Goal: Communication & Community: Participate in discussion

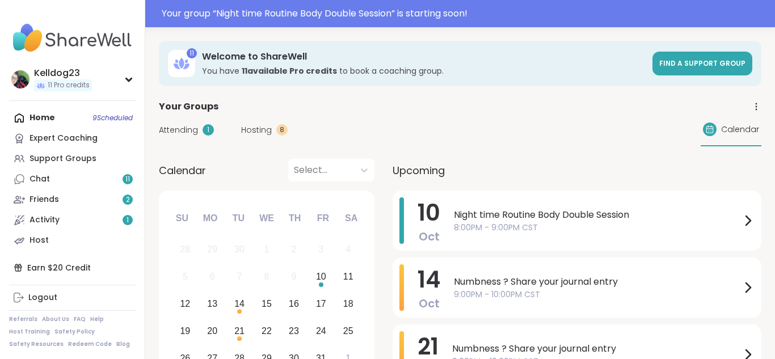
click at [193, 128] on span "Attending" at bounding box center [178, 130] width 39 height 12
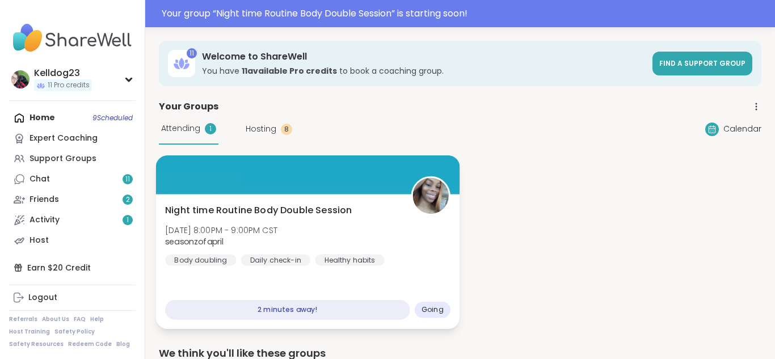
click at [237, 189] on div at bounding box center [308, 174] width 304 height 39
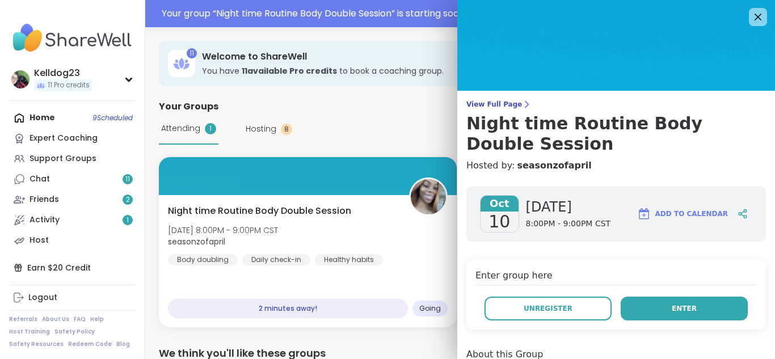
click at [663, 305] on button "Enter" at bounding box center [684, 309] width 127 height 24
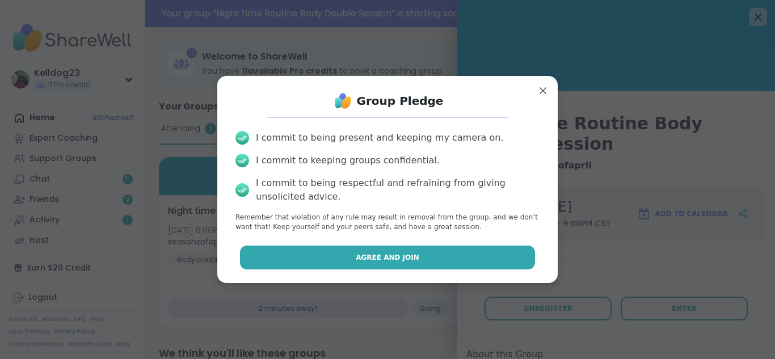
click at [353, 258] on button "Agree and Join" at bounding box center [388, 258] width 296 height 24
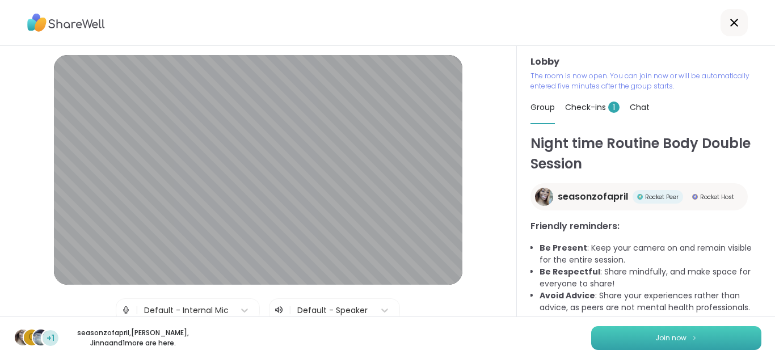
click at [657, 332] on button "Join now" at bounding box center [676, 338] width 170 height 24
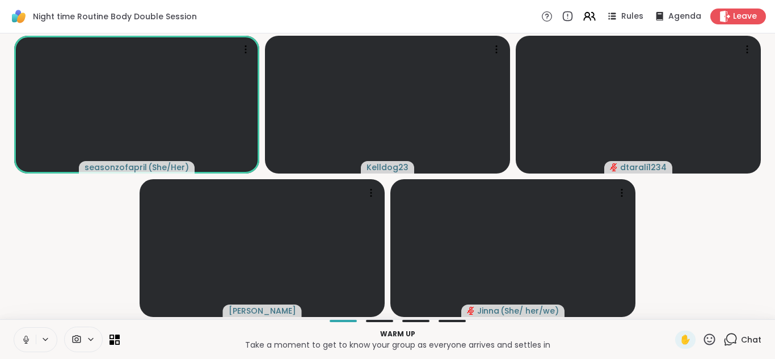
click at [21, 339] on icon at bounding box center [26, 340] width 10 height 10
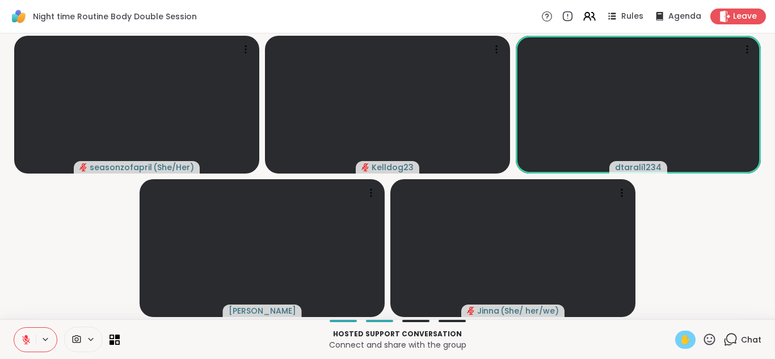
click at [688, 336] on span "✋" at bounding box center [685, 340] width 11 height 14
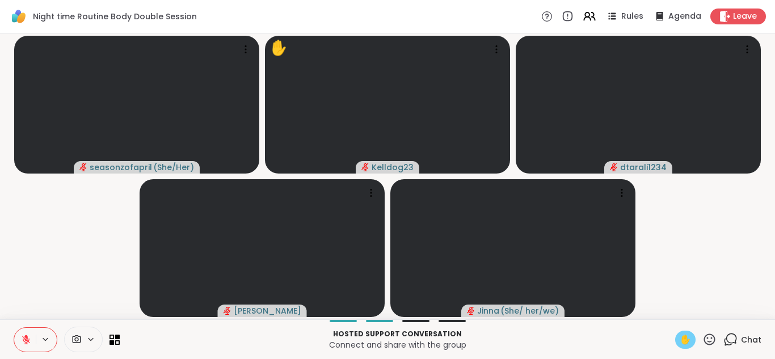
click at [18, 336] on button at bounding box center [25, 340] width 22 height 24
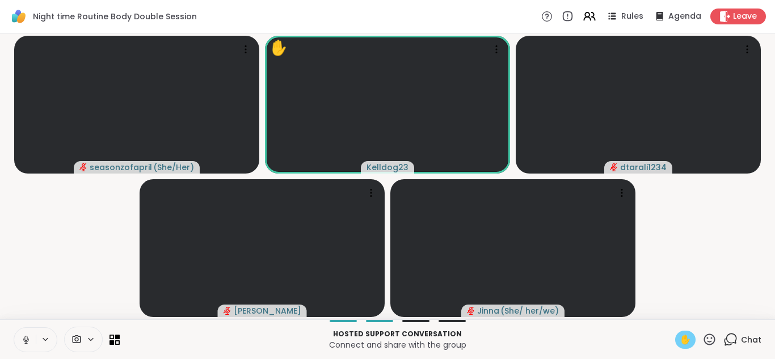
click at [678, 339] on div "✋" at bounding box center [685, 340] width 20 height 18
click at [15, 338] on button at bounding box center [25, 340] width 22 height 24
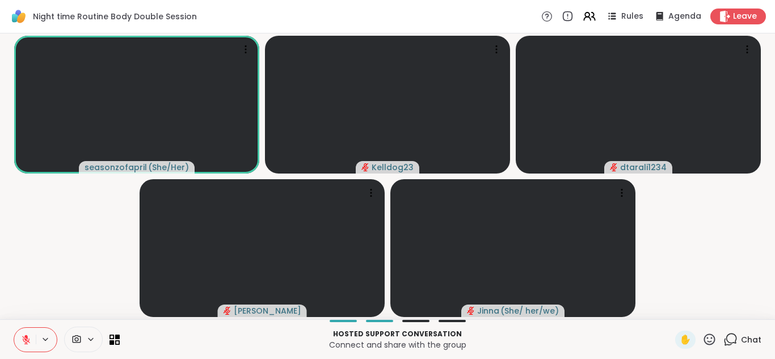
click at [23, 330] on button at bounding box center [25, 340] width 22 height 24
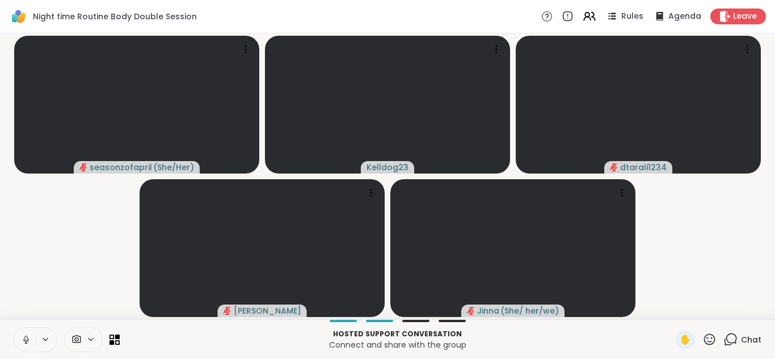
click at [26, 332] on button at bounding box center [25, 340] width 22 height 24
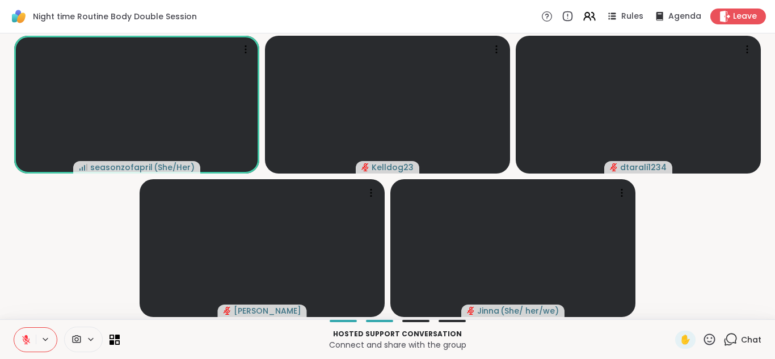
click at [26, 343] on icon at bounding box center [26, 340] width 10 height 10
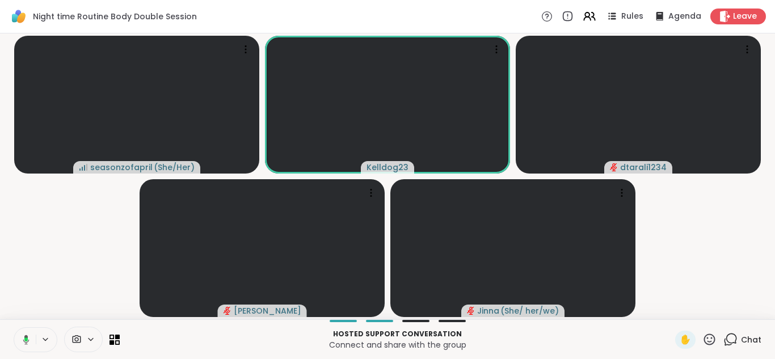
click at [26, 343] on icon at bounding box center [24, 340] width 10 height 10
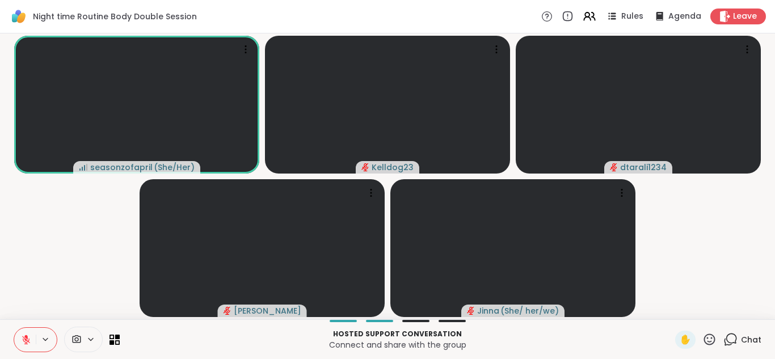
click at [22, 341] on icon at bounding box center [26, 340] width 10 height 10
click at [23, 336] on icon at bounding box center [26, 340] width 8 height 8
click at [23, 336] on icon at bounding box center [26, 340] width 10 height 10
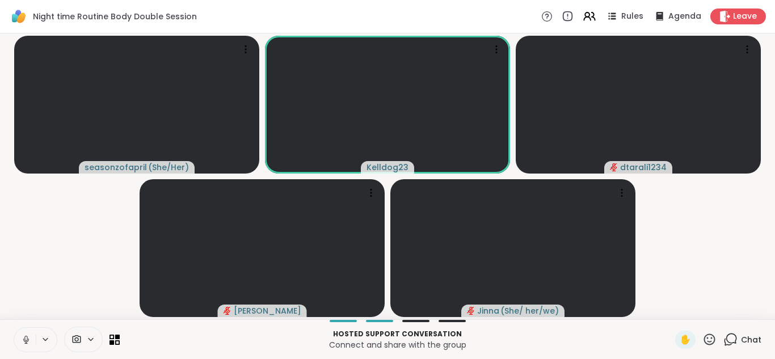
click at [23, 336] on icon at bounding box center [26, 340] width 10 height 10
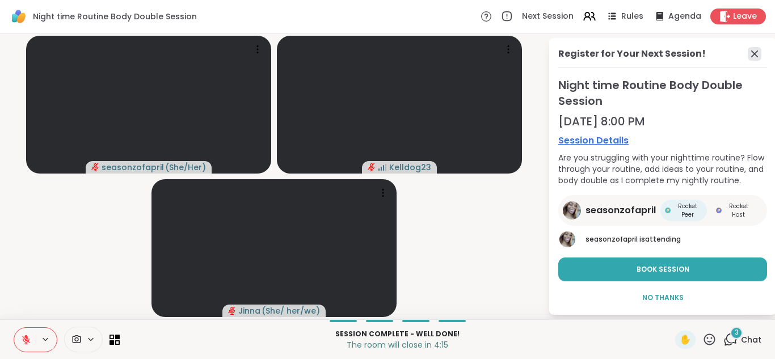
click at [760, 51] on icon at bounding box center [755, 54] width 14 height 14
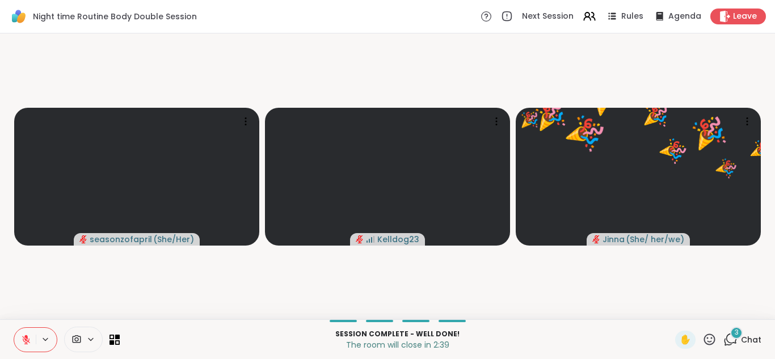
click at [31, 332] on button at bounding box center [25, 340] width 22 height 24
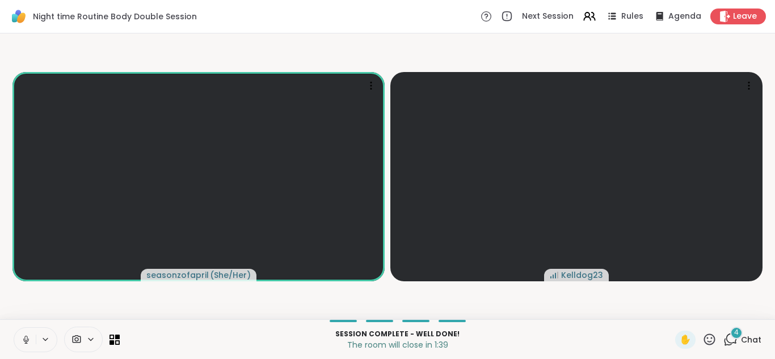
click at [733, 345] on icon at bounding box center [730, 339] width 14 height 14
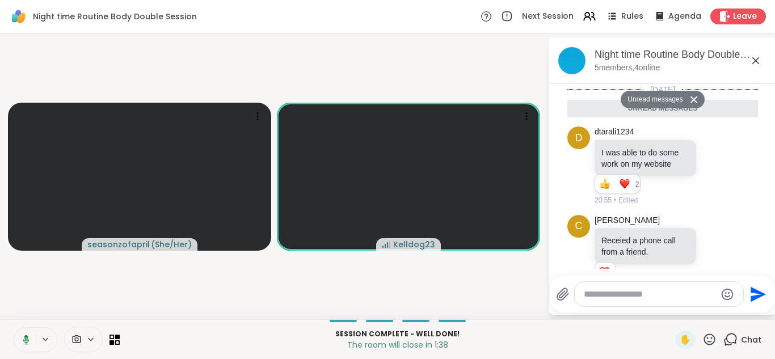
scroll to position [194, 0]
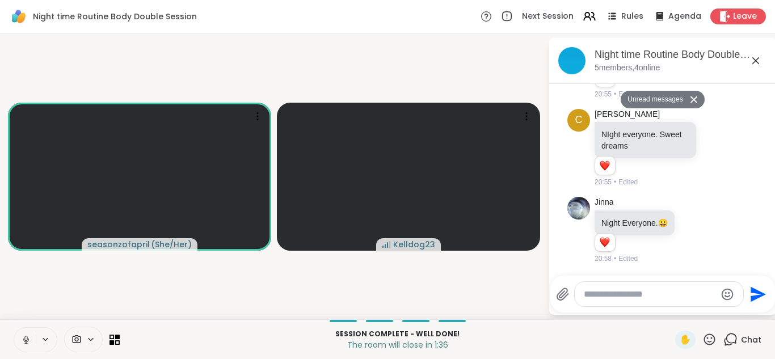
click at [757, 60] on icon at bounding box center [755, 60] width 7 height 7
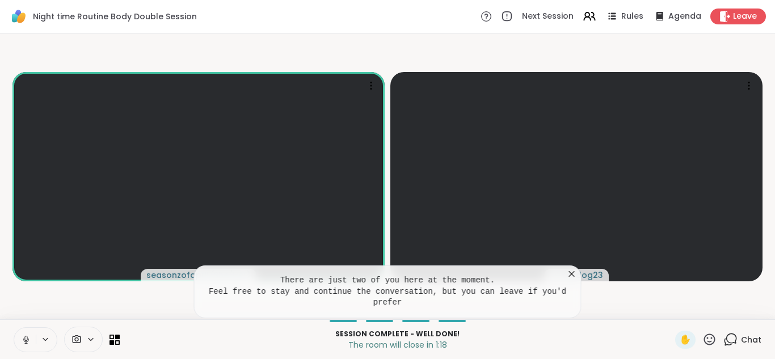
click at [566, 271] on icon at bounding box center [571, 273] width 11 height 11
